Goal: Check status: Check status

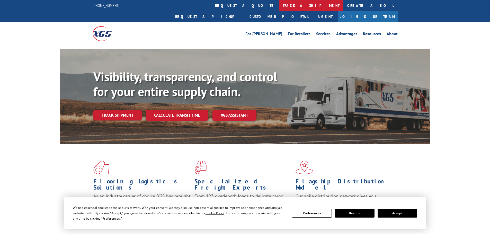
click at [279, 5] on link "track a shipment" at bounding box center [311, 5] width 65 height 11
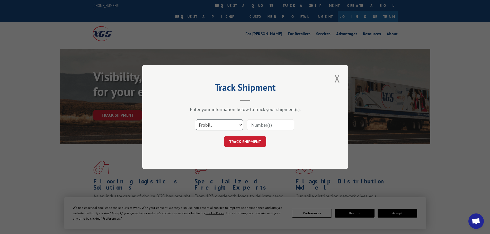
click at [221, 125] on select "Select category... Probill BOL PO" at bounding box center [219, 124] width 47 height 11
select select "po"
click at [196, 119] on select "Select category... Probill BOL PO" at bounding box center [219, 124] width 47 height 11
click at [260, 125] on input at bounding box center [270, 124] width 47 height 11
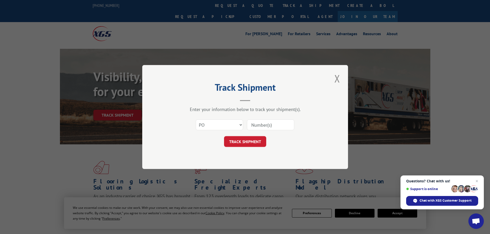
paste input "71535680"
type input "71535680"
click at [234, 142] on button "TRACK SHIPMENT" at bounding box center [245, 141] width 42 height 11
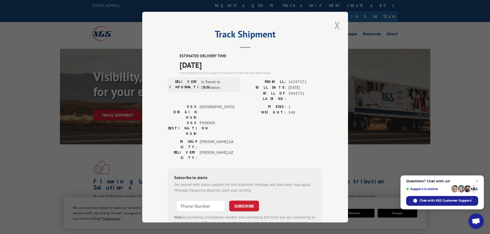
click at [335, 27] on button "Close modal" at bounding box center [337, 25] width 9 height 14
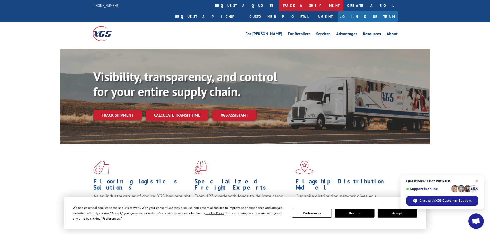
click at [279, 5] on link "track a shipment" at bounding box center [311, 5] width 65 height 11
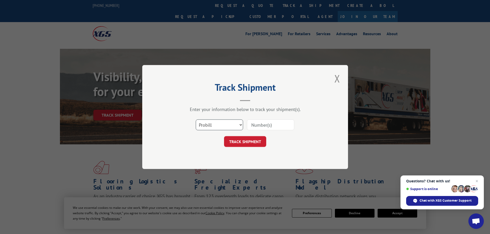
click at [212, 123] on select "Select category... Probill BOL PO" at bounding box center [219, 124] width 47 height 11
select select "po"
click at [196, 119] on select "Select category... Probill BOL PO" at bounding box center [219, 124] width 47 height 11
click at [270, 126] on input at bounding box center [270, 124] width 47 height 11
paste input "71535720"
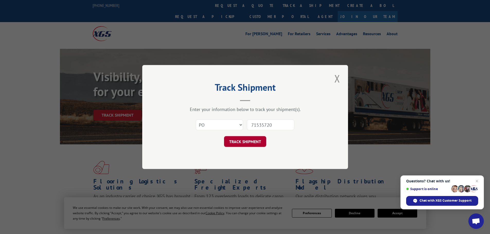
type input "71535720"
drag, startPoint x: 244, startPoint y: 144, endPoint x: 288, endPoint y: 109, distance: 56.0
click at [245, 143] on button "TRACK SHIPMENT" at bounding box center [245, 141] width 42 height 11
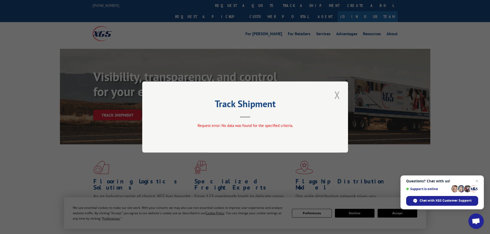
click at [340, 96] on button "Close modal" at bounding box center [337, 95] width 9 height 14
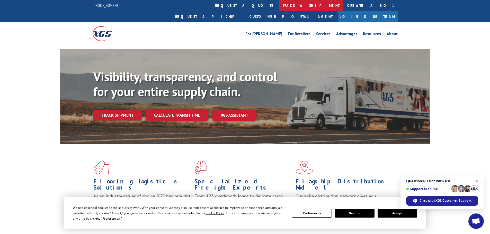
click at [279, 6] on link "track a shipment" at bounding box center [311, 5] width 65 height 11
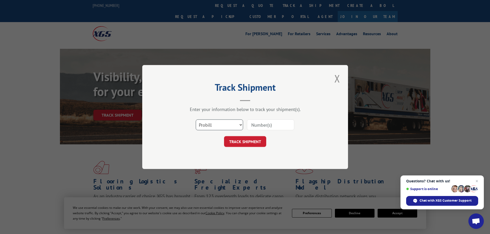
click at [208, 125] on select "Select category... Probill BOL PO" at bounding box center [219, 124] width 47 height 11
select select "po"
click at [196, 119] on select "Select category... Probill BOL PO" at bounding box center [219, 124] width 47 height 11
click at [269, 123] on input at bounding box center [270, 124] width 47 height 11
paste input "71535720"
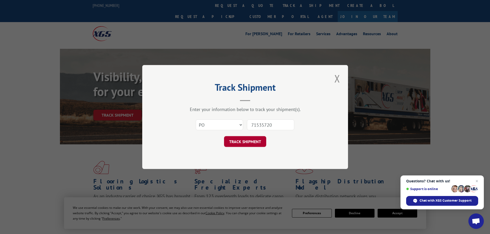
type input "71535720"
click at [247, 142] on button "TRACK SHIPMENT" at bounding box center [245, 141] width 42 height 11
